Goal: Information Seeking & Learning: Learn about a topic

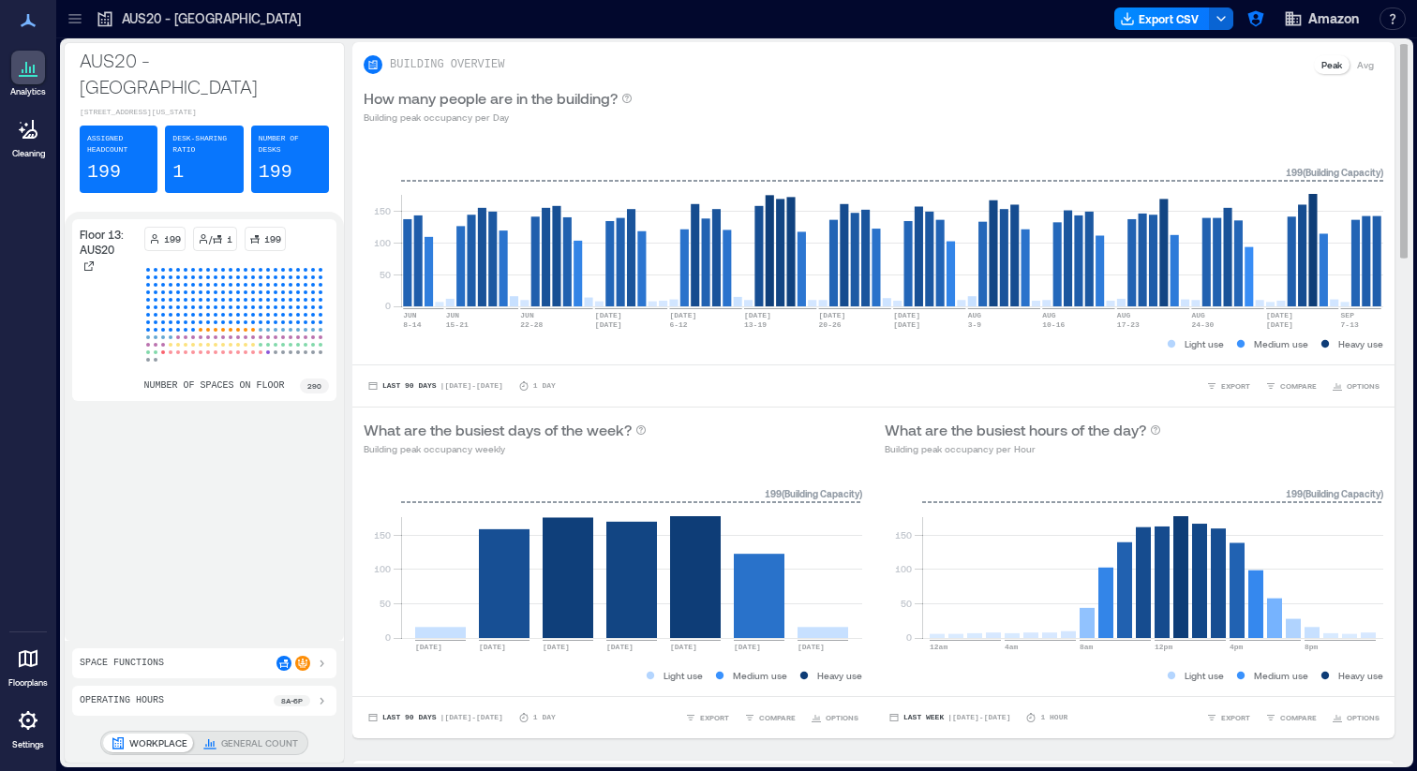
click at [734, 472] on div "0 50 100 150 Sunday Monday Tuesday Wednesday Thursday Friday Saturday 199 ( Bui…" at bounding box center [612, 582] width 521 height 229
click at [1260, 22] on icon "button" at bounding box center [1255, 19] width 16 height 16
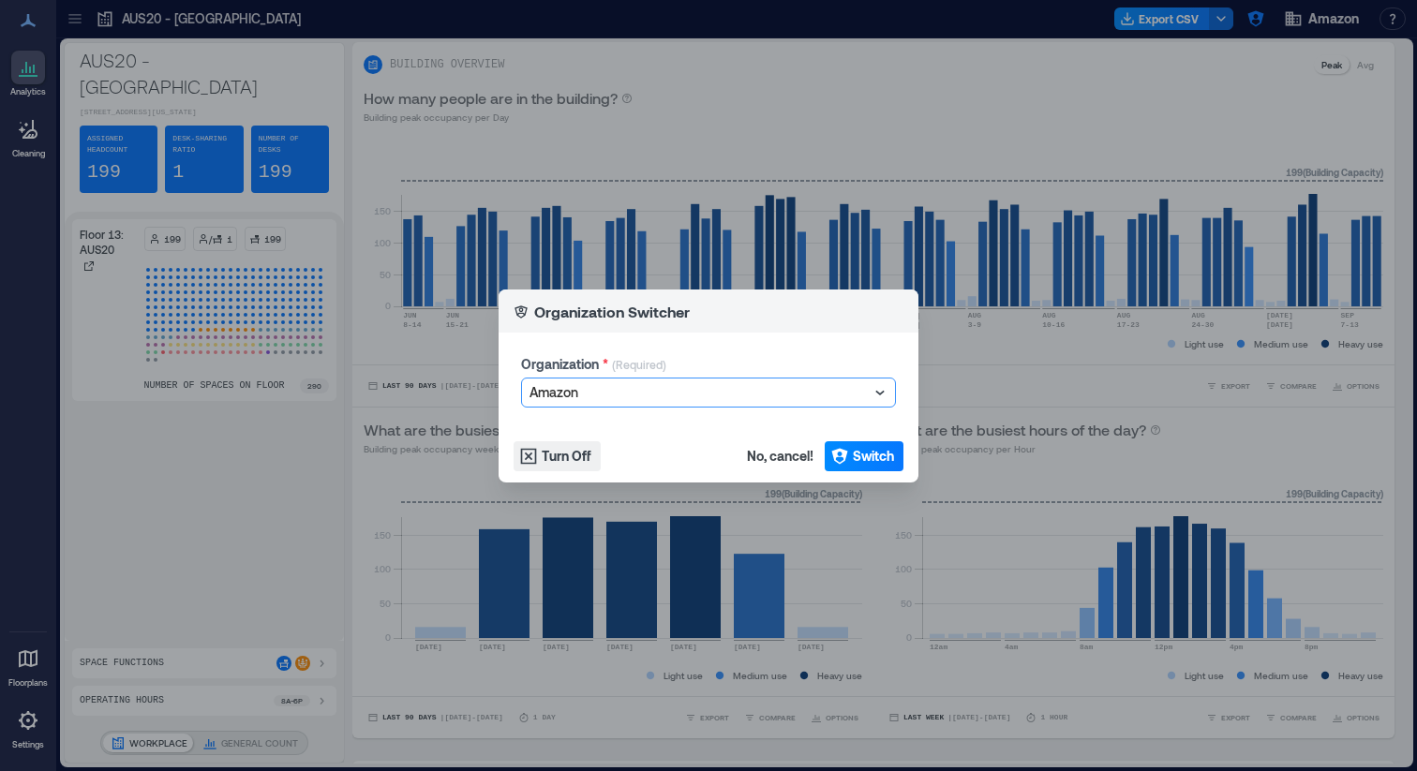
click at [715, 389] on div at bounding box center [698, 392] width 339 height 22
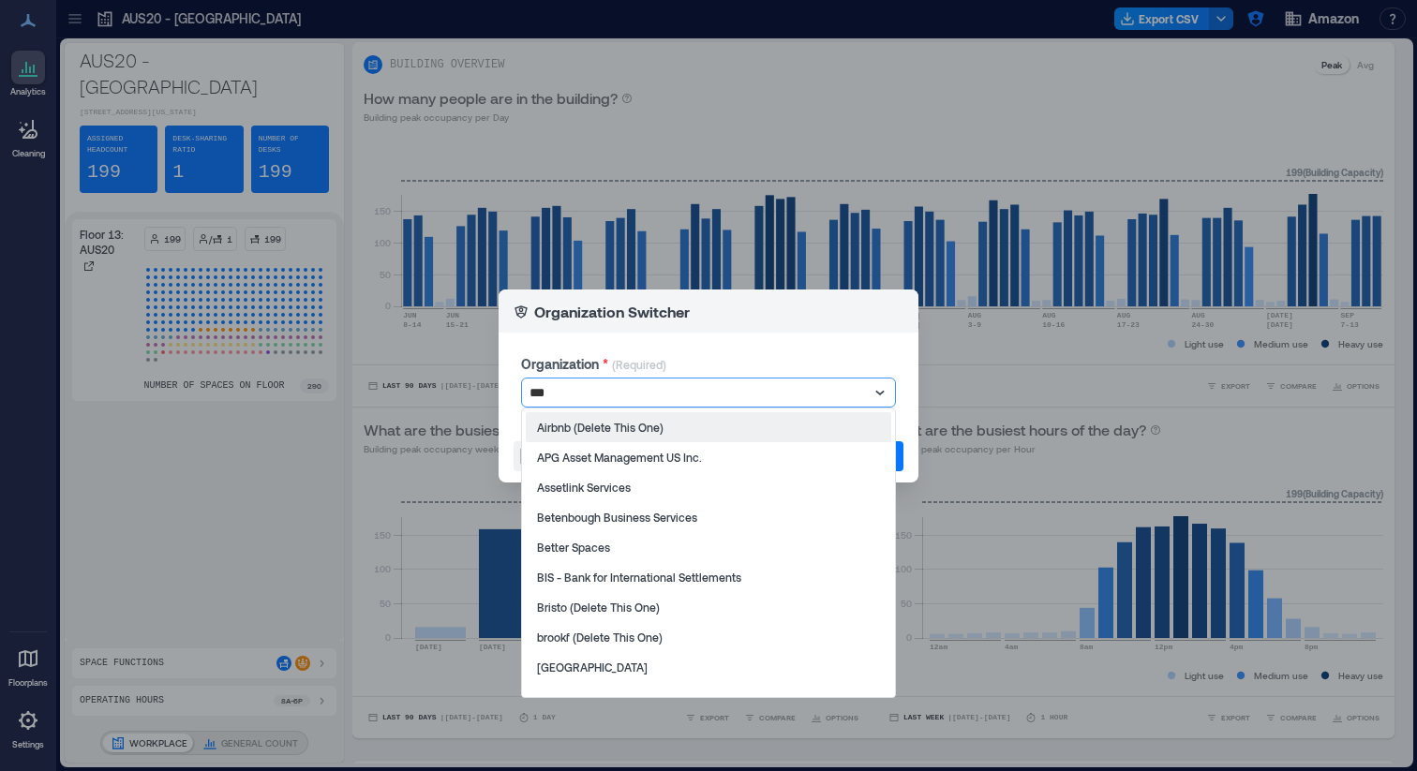
type input "****"
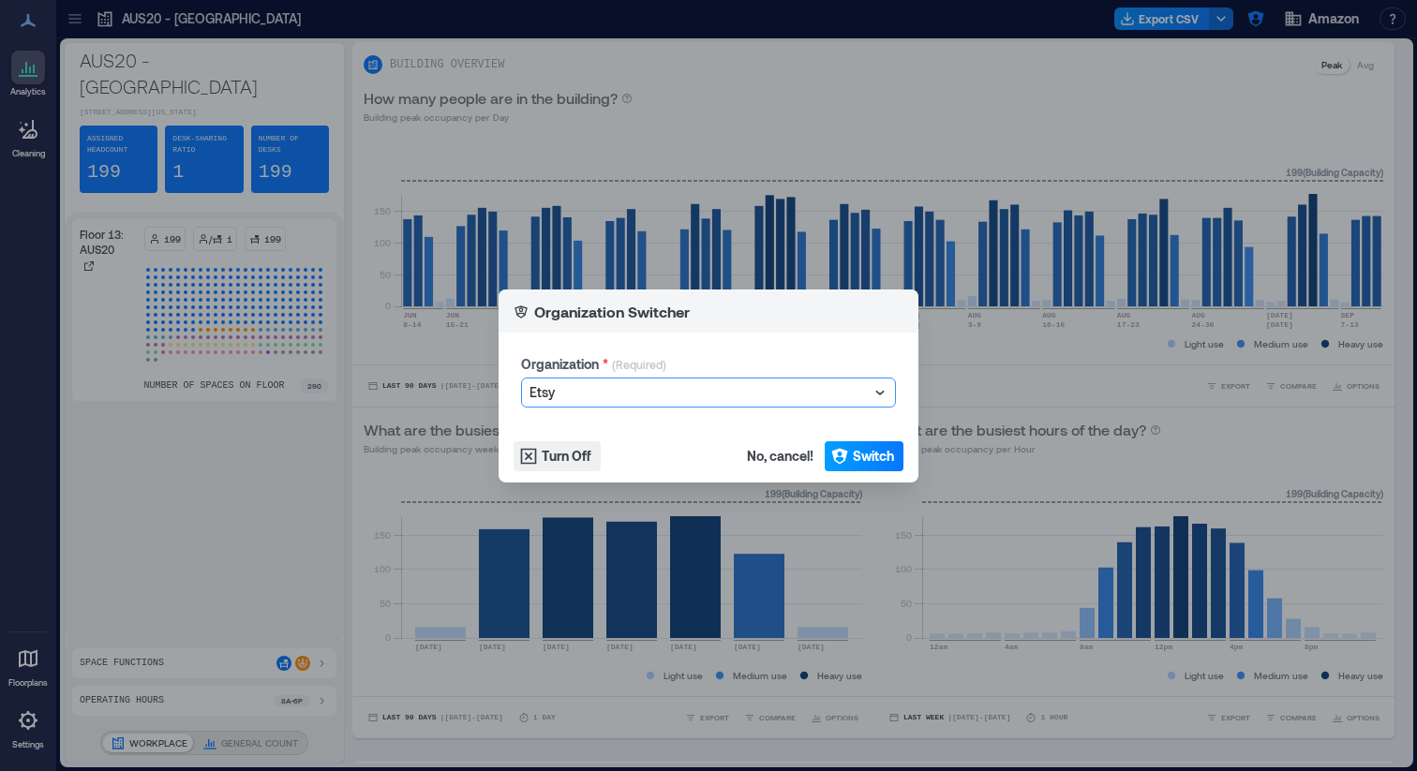
click at [844, 442] on button "Switch" at bounding box center [864, 456] width 79 height 30
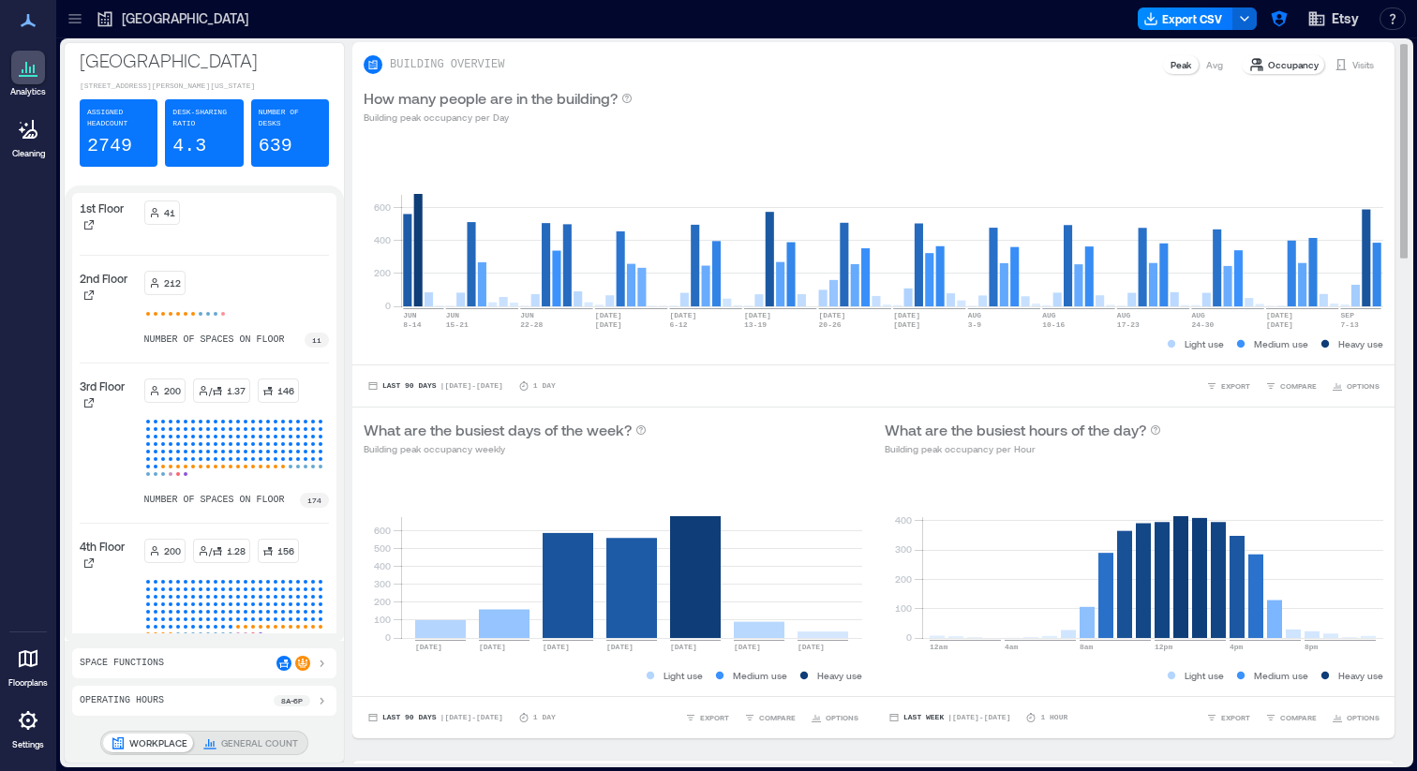
click at [752, 348] on div "Light use Medium use Heavy use" at bounding box center [873, 344] width 1019 height 19
click at [79, 23] on icon at bounding box center [75, 18] width 19 height 19
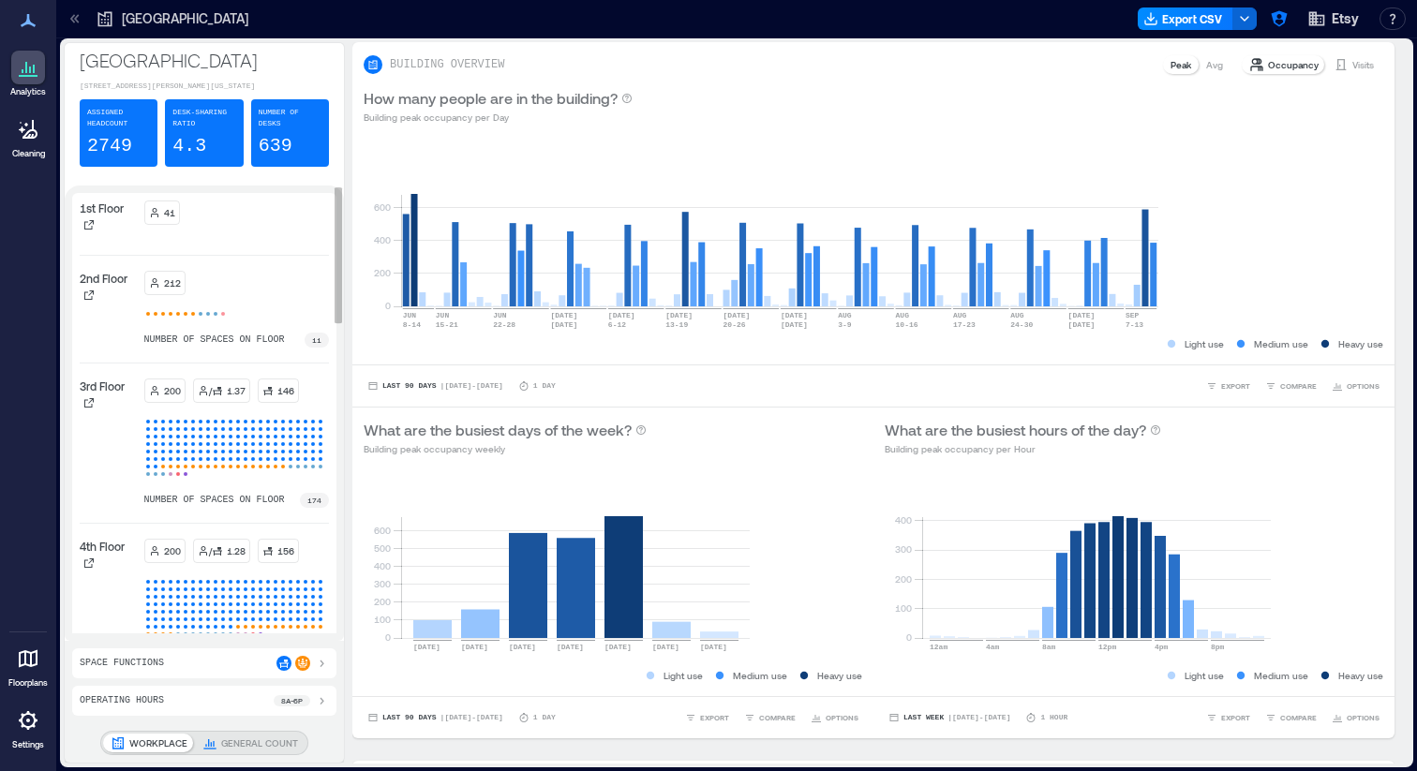
click at [137, 584] on div "4th Floor" at bounding box center [108, 603] width 57 height 129
click at [95, 569] on icon at bounding box center [88, 563] width 11 height 11
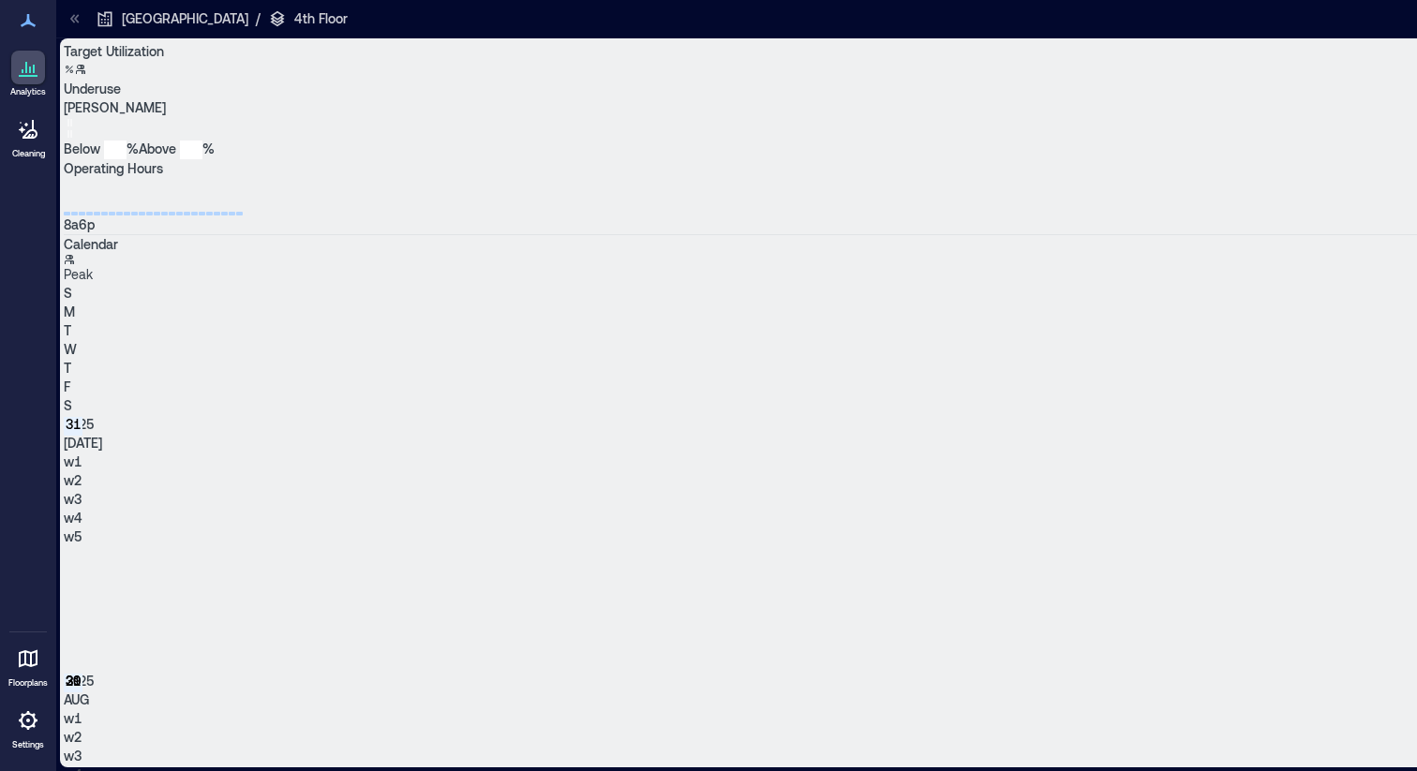
drag, startPoint x: 293, startPoint y: 25, endPoint x: 329, endPoint y: 7, distance: 39.8
click at [84, 25] on icon at bounding box center [75, 18] width 19 height 19
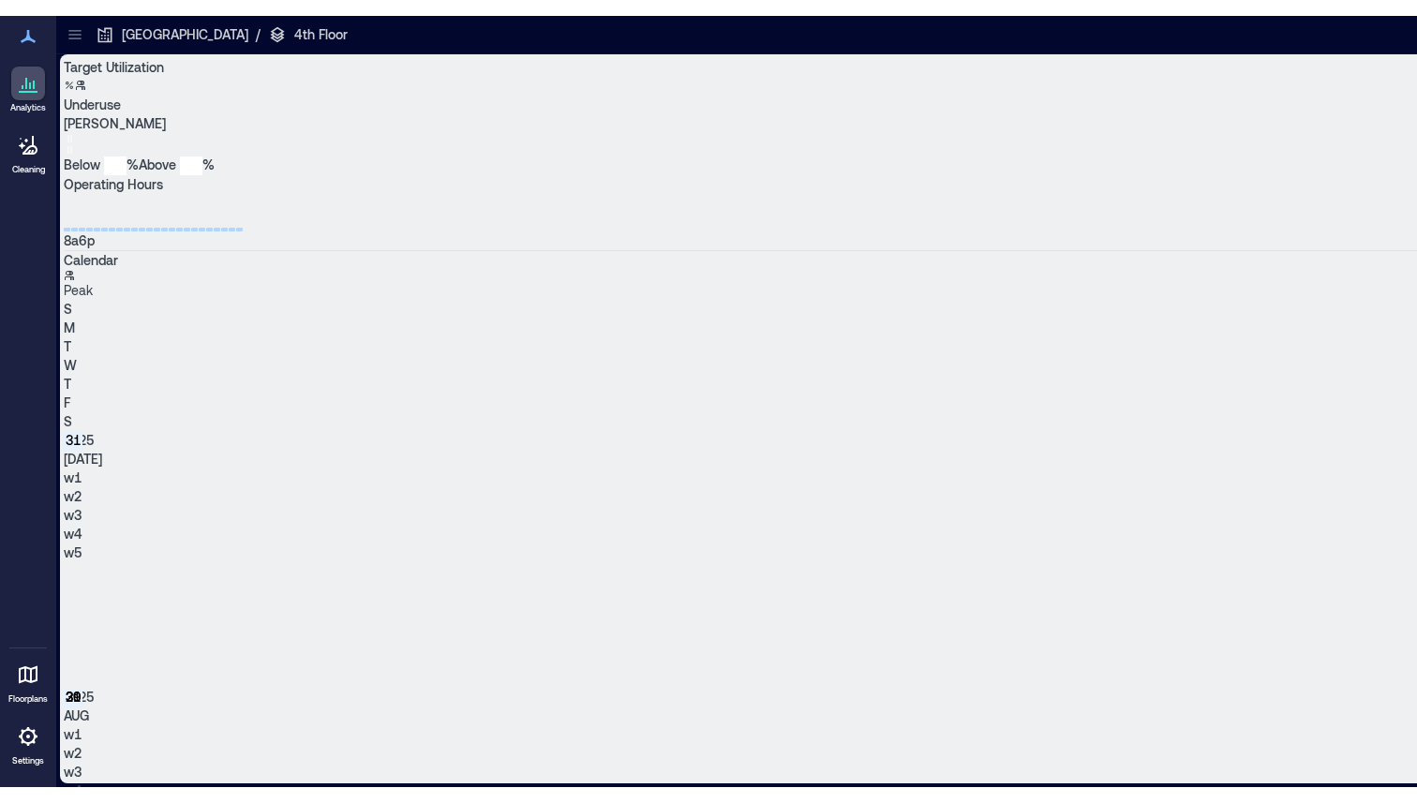
scroll to position [0, 2933]
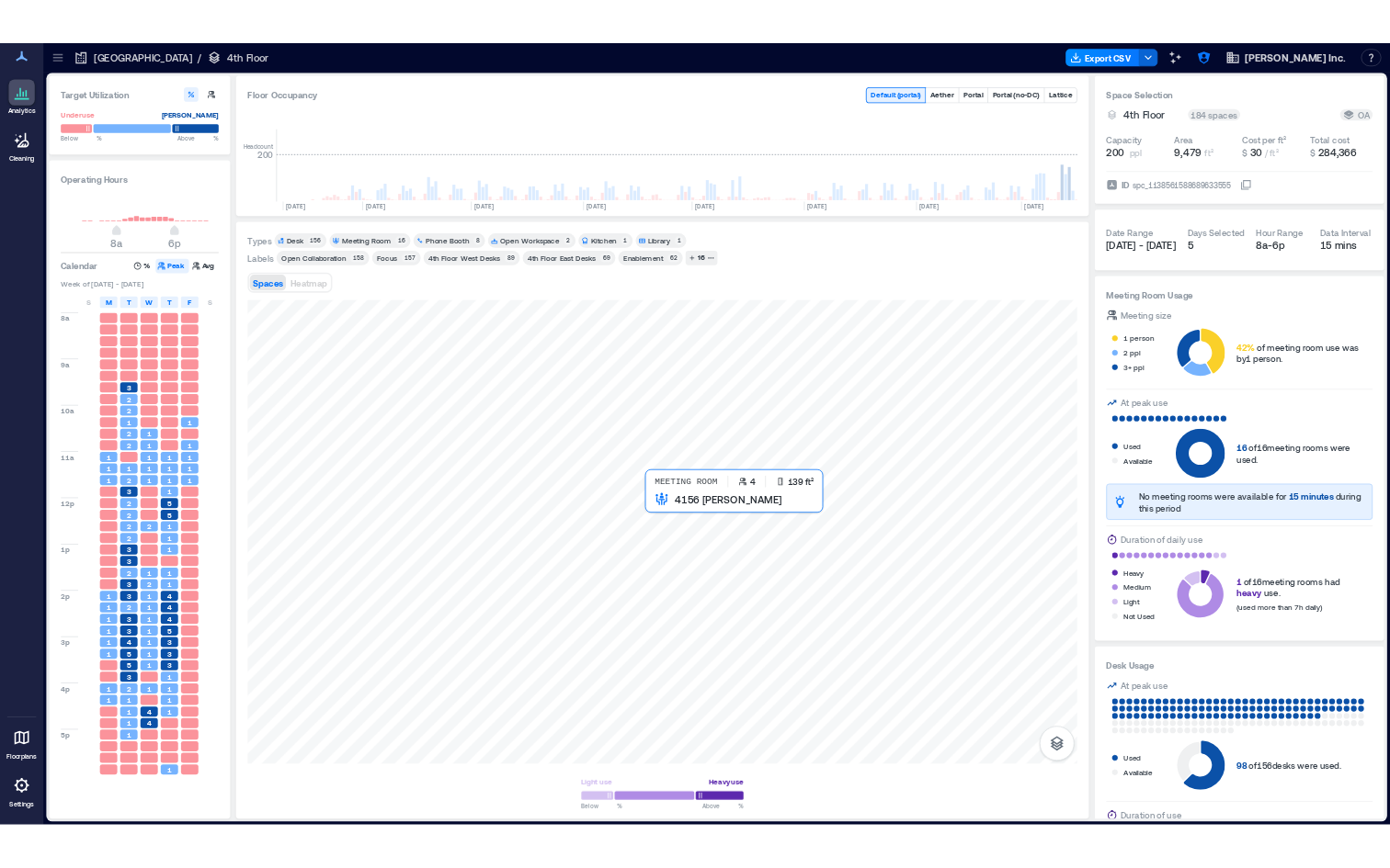
scroll to position [0, 2502]
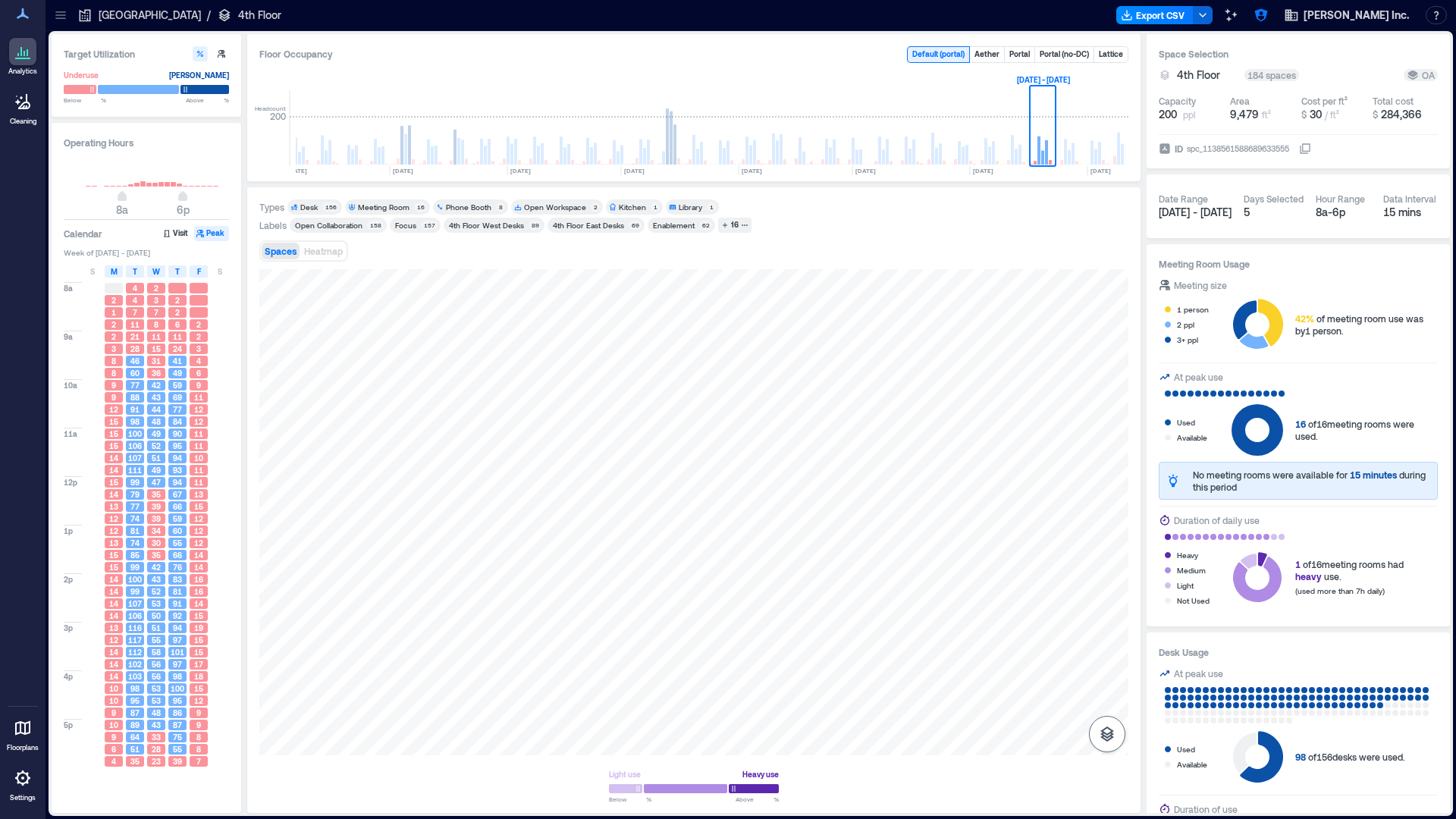
click at [1102, 729] on icon "button" at bounding box center [1107, 734] width 18 height 18
click at [1102, 685] on icon "button" at bounding box center [1105, 694] width 18 height 18
click at [380, 202] on div "Meeting Room" at bounding box center [384, 206] width 52 height 11
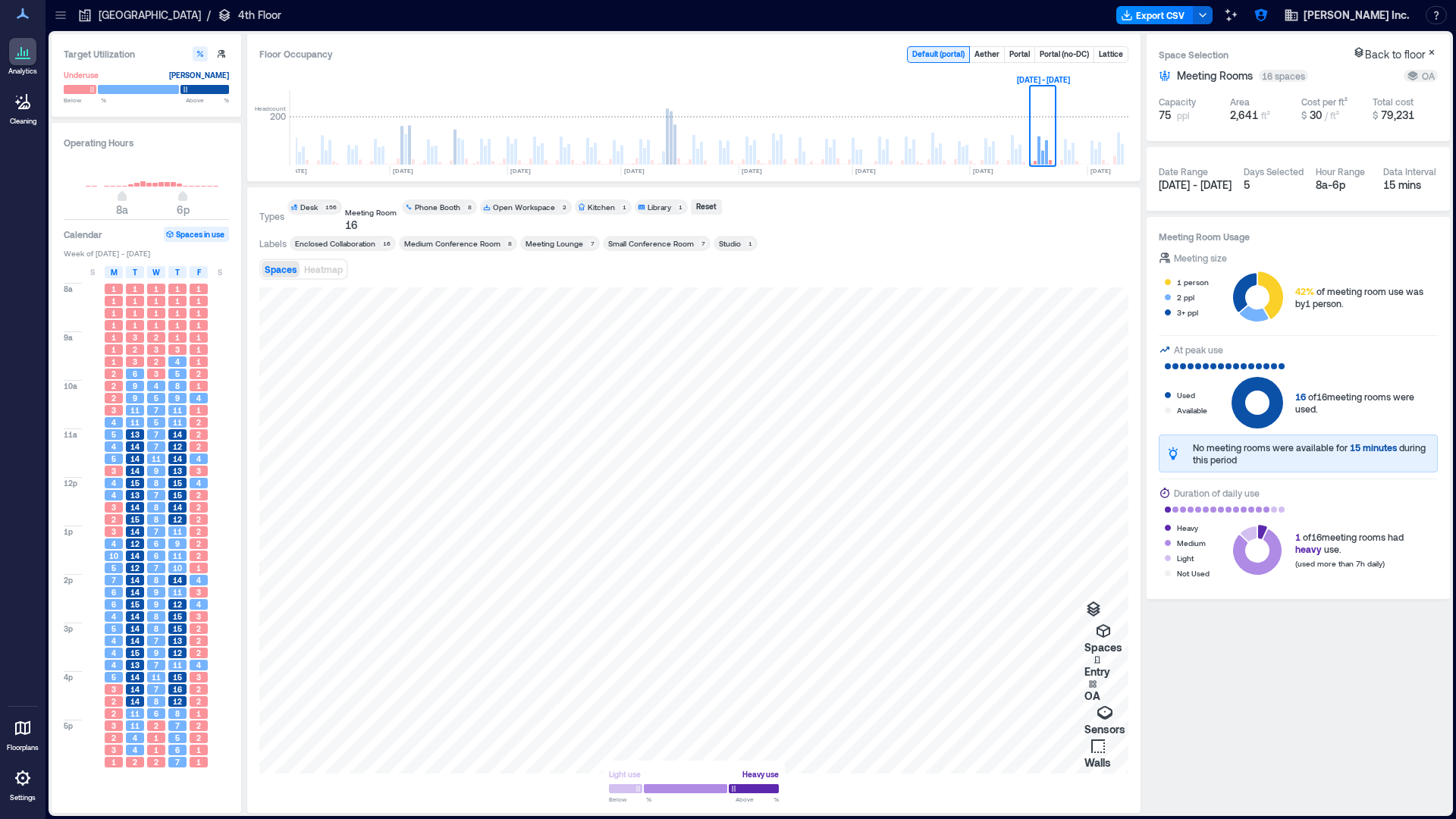
click at [397, 207] on div "Meeting Room" at bounding box center [371, 212] width 52 height 11
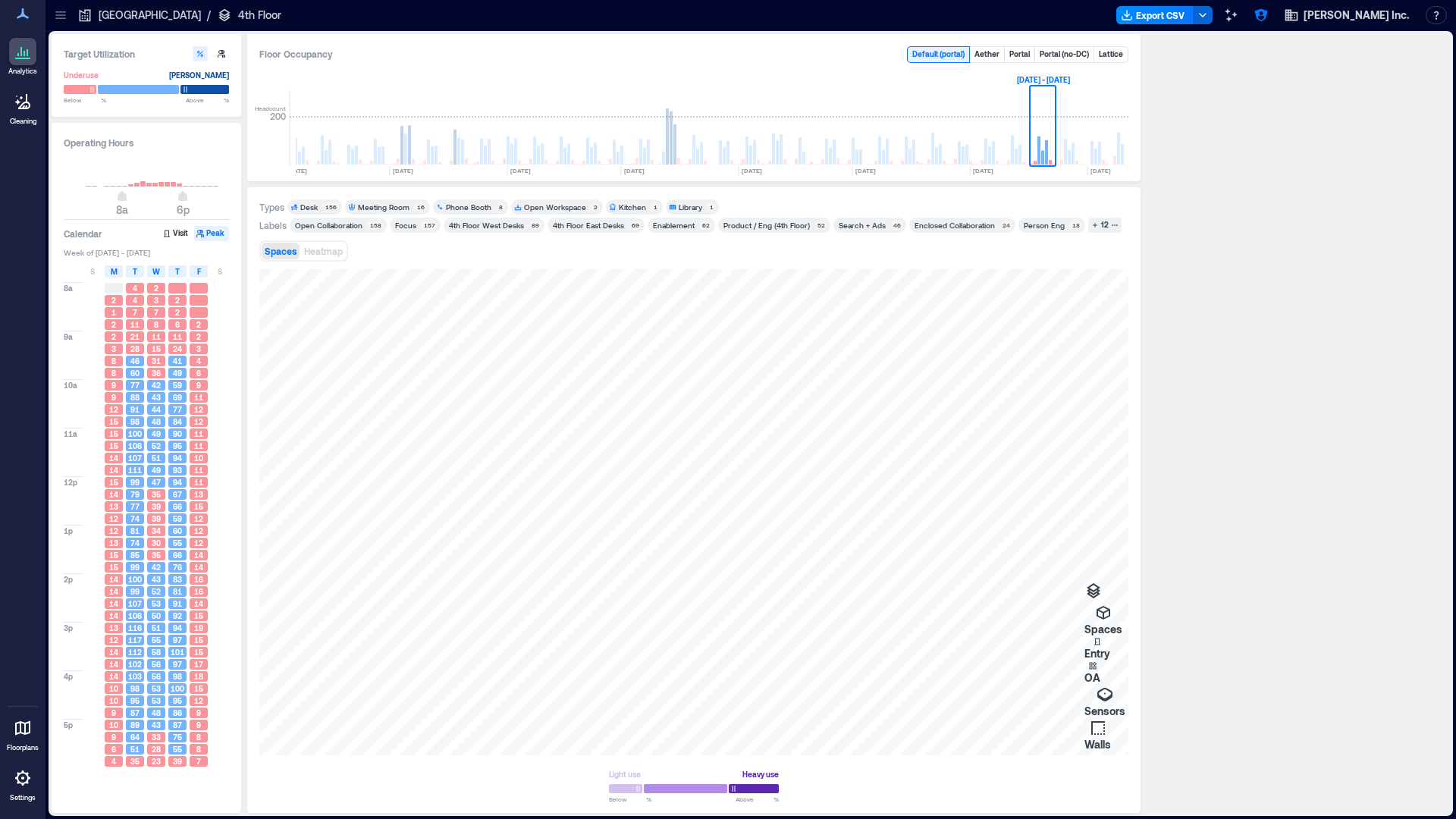
click at [475, 199] on div "Phone Booth 8" at bounding box center [470, 206] width 75 height 15
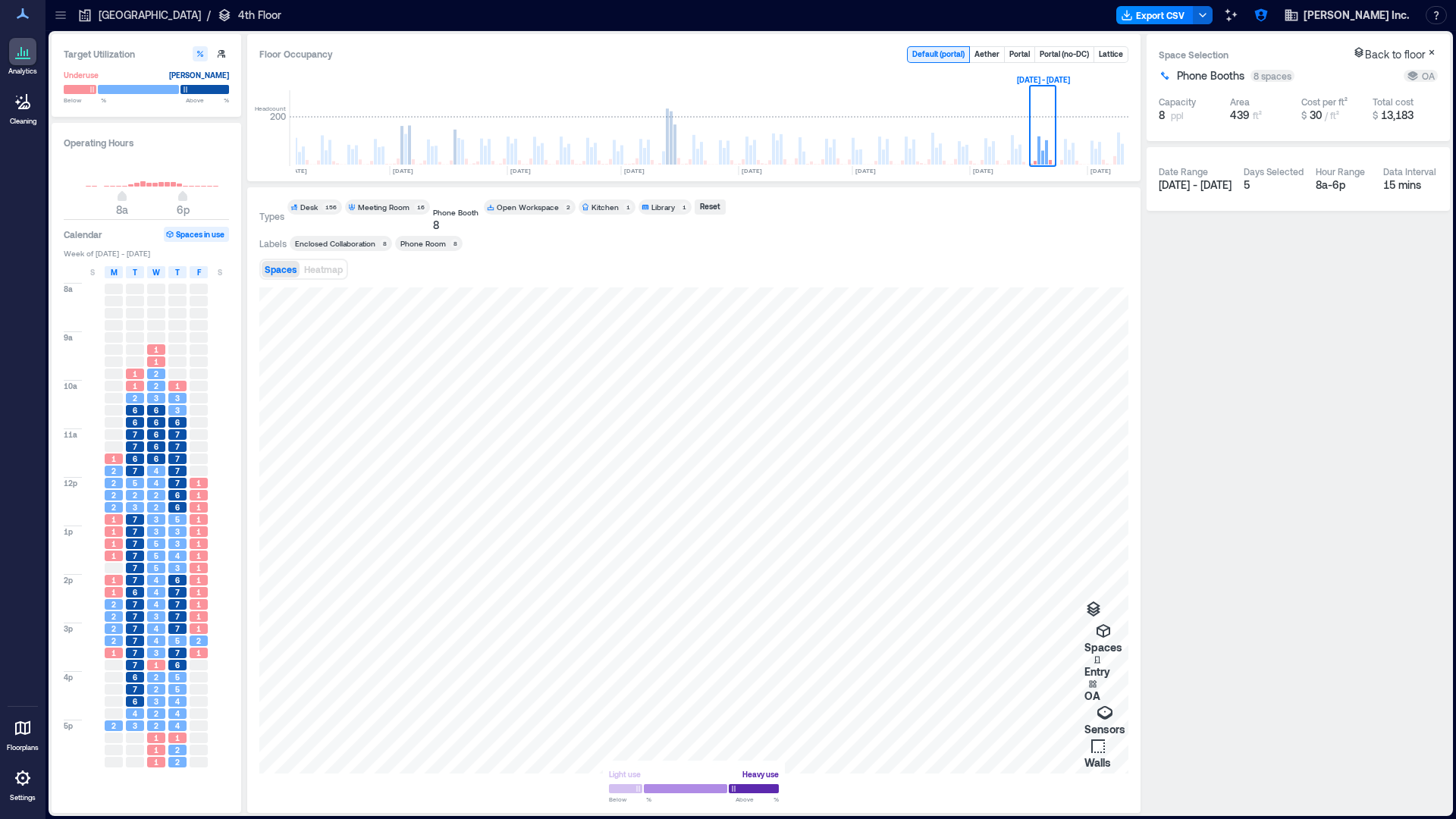
click at [474, 199] on div "Phone Booth 8" at bounding box center [456, 215] width 48 height 33
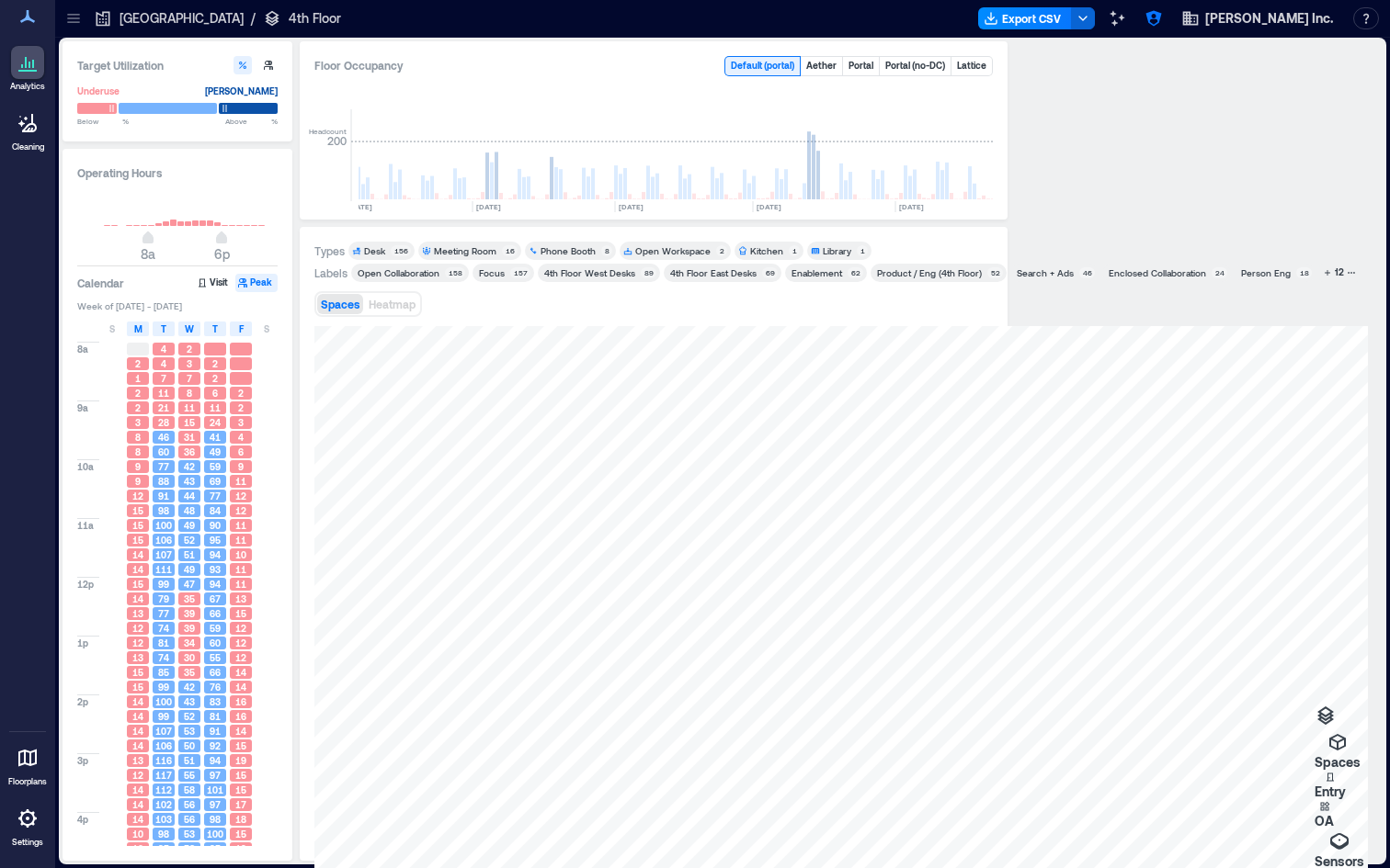
scroll to position [0, 2877]
